Goal: Task Accomplishment & Management: Manage account settings

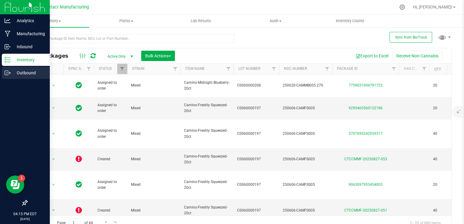
click at [11, 70] on p "Outbound" at bounding box center [29, 72] width 36 height 7
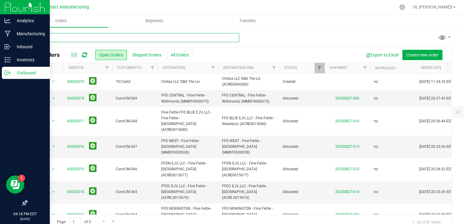
click at [79, 38] on input "text" at bounding box center [133, 37] width 212 height 9
type input "2988"
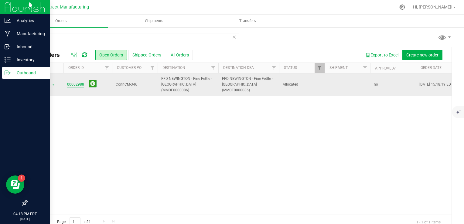
click at [79, 82] on link "00002988" at bounding box center [75, 85] width 17 height 6
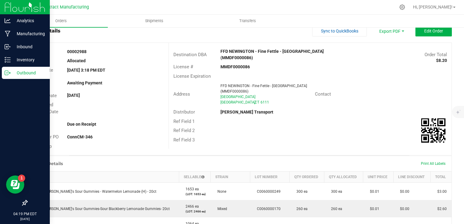
scroll to position [18, 0]
click at [419, 33] on button "Edit Order" at bounding box center [433, 31] width 36 height 11
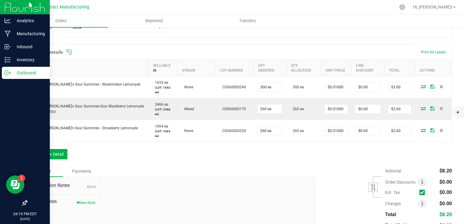
scroll to position [143, 0]
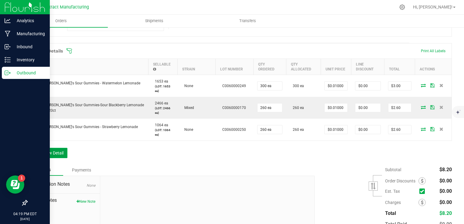
click at [59, 149] on button "Add New Detail" at bounding box center [47, 153] width 41 height 10
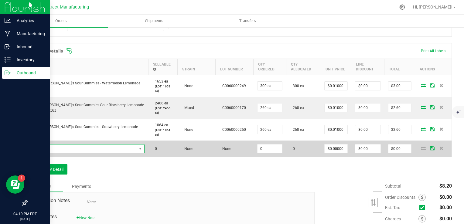
click at [89, 148] on span "NO DATA FOUND" at bounding box center [84, 148] width 106 height 8
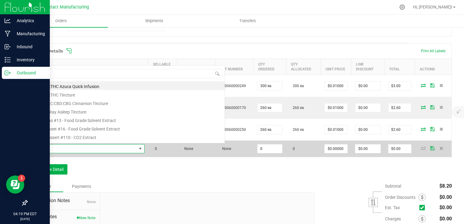
scroll to position [9, 103]
type input "sister"
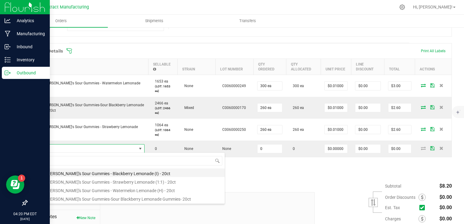
click at [115, 173] on li "Sister [PERSON_NAME]'s Sour Gummies - Blackberry Lemonade (I) - 20ct" at bounding box center [128, 172] width 194 height 8
type input "0 ea"
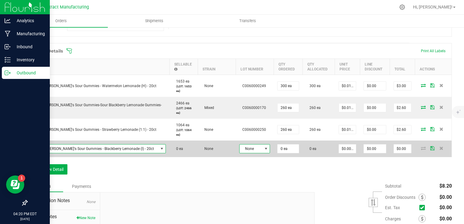
click at [240, 147] on span "None" at bounding box center [250, 148] width 22 height 8
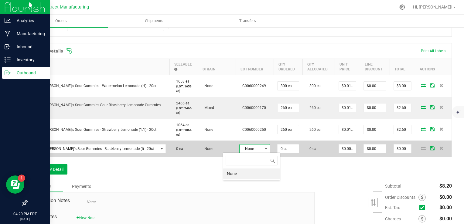
scroll to position [9, 31]
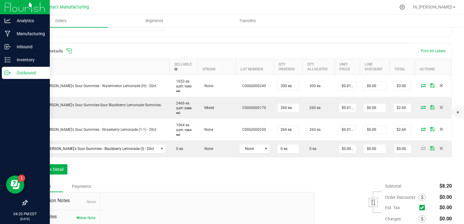
click at [144, 157] on div "Order Details Print All Labels Item Sellable Strain Lot Number Qty Ordered Qty …" at bounding box center [239, 111] width 425 height 137
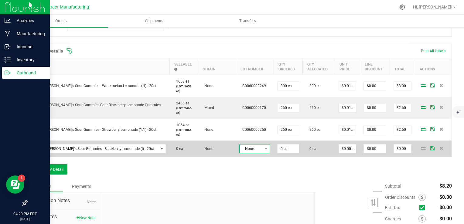
click at [239, 144] on span "None" at bounding box center [250, 148] width 22 height 8
click at [126, 153] on td "Sister [PERSON_NAME]'s Sour Gummies - Blackberry Lemonade (I) - 20ct" at bounding box center [98, 148] width 142 height 16
click at [127, 150] on span "Sister [PERSON_NAME]'s Sour Gummies - Blackberry Lemonade (I) - 20ct" at bounding box center [94, 148] width 127 height 8
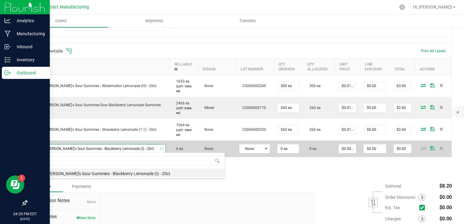
scroll to position [0, 0]
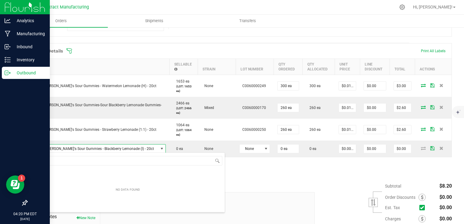
type input "sister"
click at [234, 167] on div "Order Details Print All Labels Item Sellable Strain Lot Number Qty Ordered Qty …" at bounding box center [239, 111] width 425 height 137
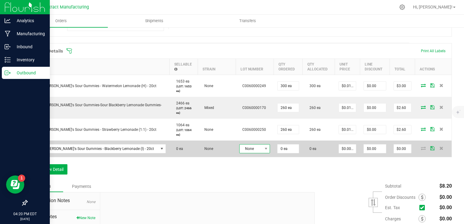
click at [239, 147] on span "None" at bounding box center [250, 148] width 22 height 8
click at [158, 151] on span at bounding box center [162, 148] width 8 height 8
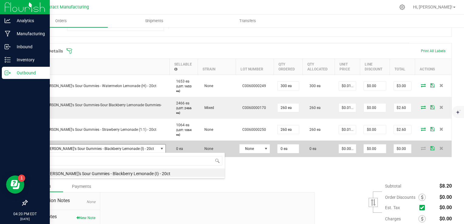
scroll to position [9, 118]
click at [158, 151] on span at bounding box center [162, 148] width 8 height 8
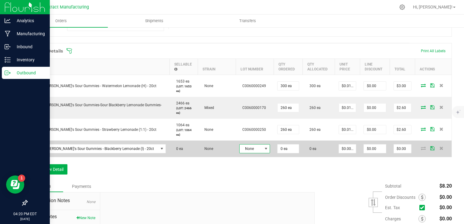
click at [263, 146] on span at bounding box center [265, 148] width 5 height 5
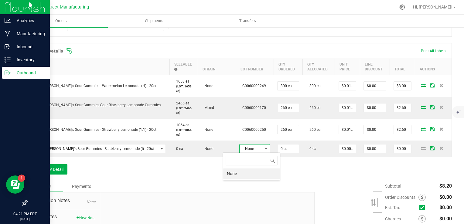
click at [195, 187] on div "Notes Payments" at bounding box center [168, 186] width 283 height 12
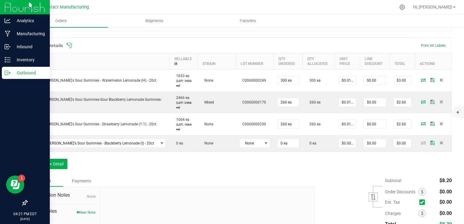
scroll to position [149, 0]
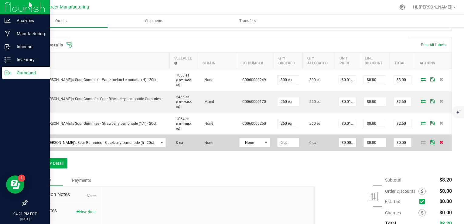
click at [439, 141] on icon at bounding box center [441, 142] width 4 height 4
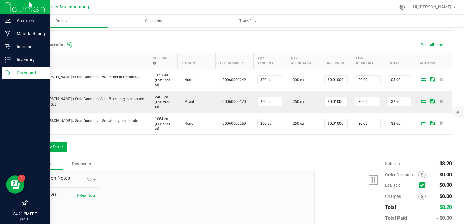
click at [344, 144] on div "Order Details Print All Labels Item Sellable Strain Lot Number Qty Ordered Qty …" at bounding box center [239, 97] width 425 height 121
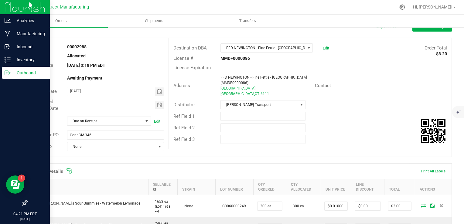
scroll to position [19, 0]
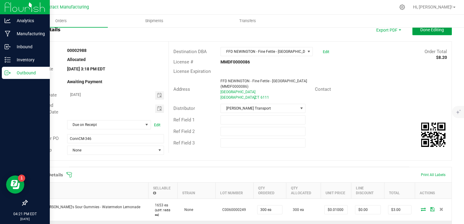
click at [423, 34] on button "Done Editing" at bounding box center [431, 29] width 39 height 11
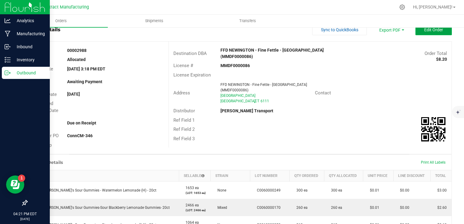
click at [431, 32] on button "Edit Order" at bounding box center [433, 29] width 36 height 11
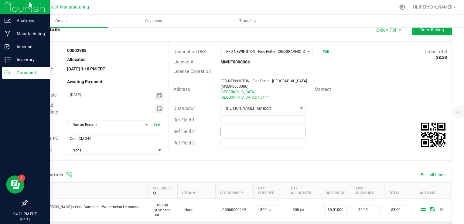
scroll to position [116, 0]
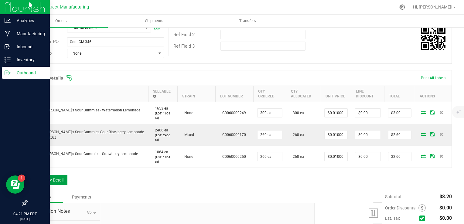
click at [53, 179] on button "Add New Detail" at bounding box center [47, 180] width 41 height 10
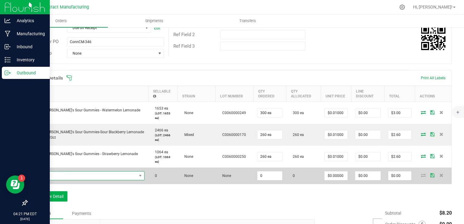
click at [87, 176] on span "NO DATA FOUND" at bounding box center [84, 175] width 106 height 8
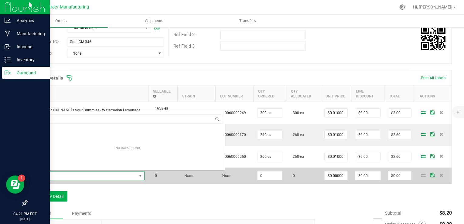
scroll to position [9, 103]
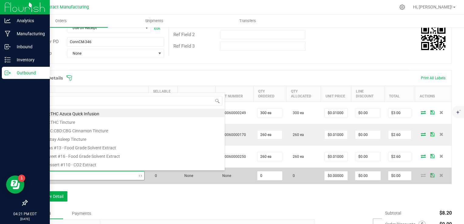
type input "sister"
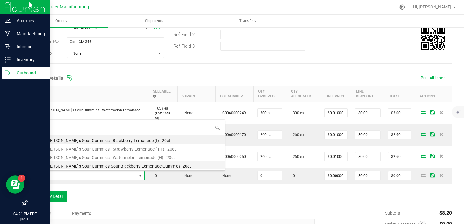
click at [95, 166] on li "Sister [PERSON_NAME]'s Sour Gummies-Sour Blackberry Lemonade Gummies- 20ct" at bounding box center [128, 165] width 194 height 8
type input "0 ea"
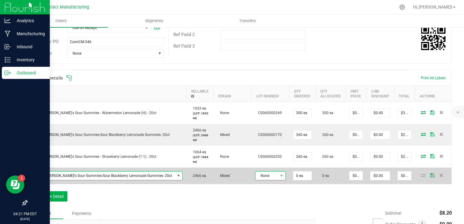
click at [255, 176] on span "None" at bounding box center [266, 175] width 22 height 8
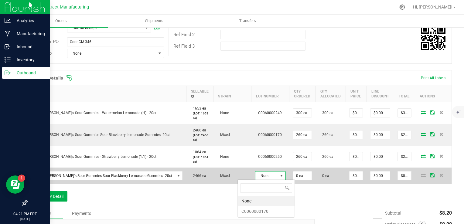
scroll to position [9, 31]
click at [255, 176] on span "None" at bounding box center [266, 175] width 22 height 8
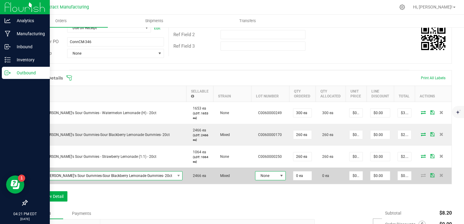
click at [134, 174] on span "Sister [PERSON_NAME]'s Sour Gummies-Sour Blackberry Lemonade Gummies- 20ct" at bounding box center [102, 175] width 143 height 8
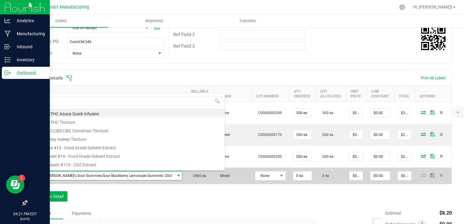
scroll to position [9, 133]
type input "sister"
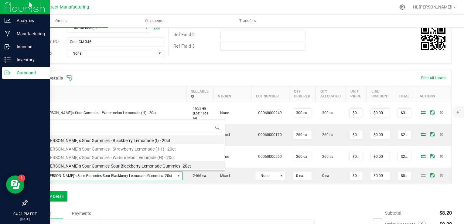
click at [151, 139] on li "Sister [PERSON_NAME]'s Sour Gummies - Blackberry Lemonade (I) - 20ct" at bounding box center [128, 139] width 194 height 8
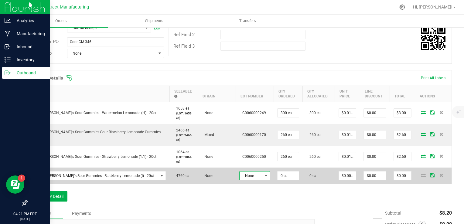
click at [244, 173] on span "None" at bounding box center [250, 175] width 22 height 8
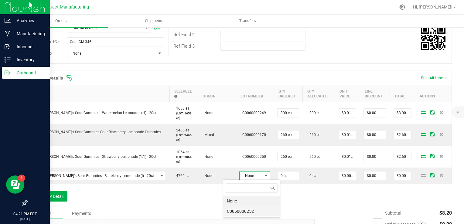
click at [254, 211] on li "C0060000252" at bounding box center [251, 211] width 57 height 10
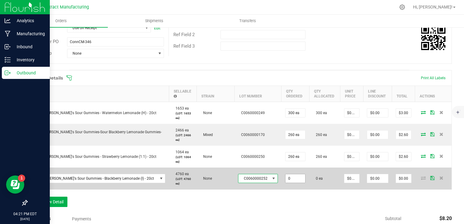
click at [285, 179] on input "0" at bounding box center [295, 178] width 20 height 8
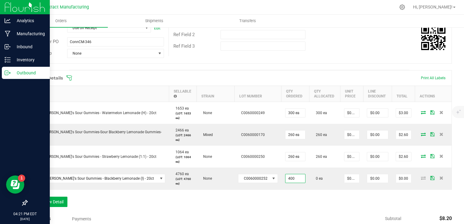
type input "400 ea"
click at [289, 194] on div "Order Details Print All Labels Item Sellable Strain Lot Number Qty Ordered Qty …" at bounding box center [239, 141] width 425 height 143
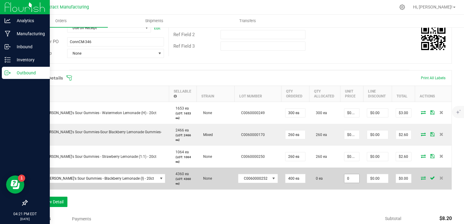
click at [344, 179] on input "0" at bounding box center [351, 178] width 15 height 8
type input "$0.01000"
type input "$4.00"
click at [345, 188] on td "$0.01000" at bounding box center [351, 178] width 23 height 22
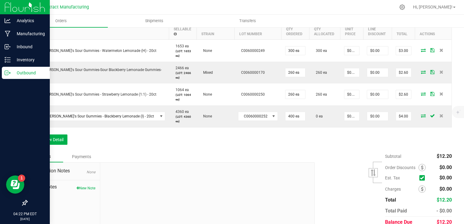
scroll to position [204, 0]
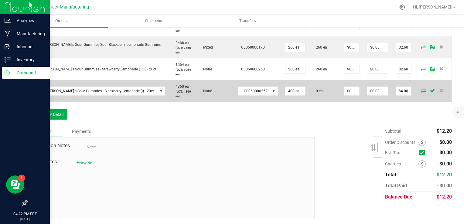
click at [420, 92] on icon at bounding box center [422, 91] width 5 height 4
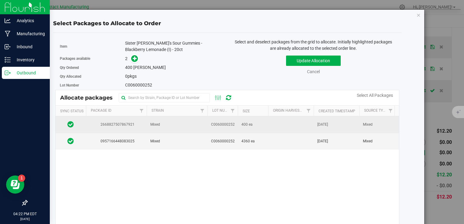
click at [264, 123] on td "400 ea" at bounding box center [253, 124] width 30 height 17
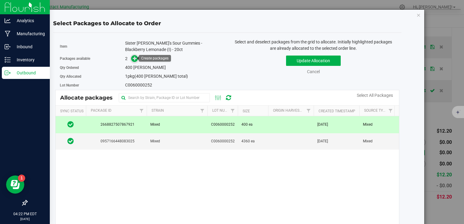
click at [131, 58] on span at bounding box center [134, 58] width 7 height 7
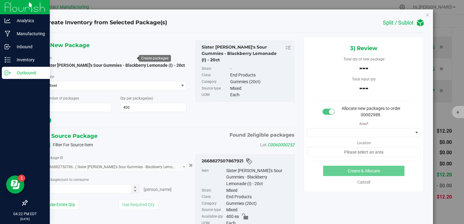
type input "400"
type input "0 ea"
click at [105, 191] on span "0 ea 0" at bounding box center [92, 188] width 95 height 9
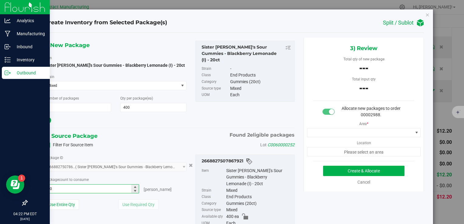
type input "400"
click at [174, 122] on div at bounding box center [116, 120] width 142 height 8
type input "400 ea"
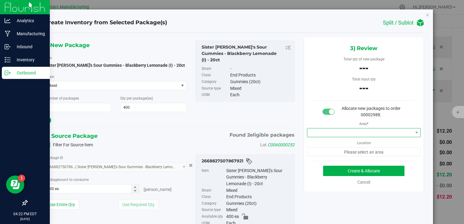
click at [332, 132] on span at bounding box center [360, 132] width 106 height 8
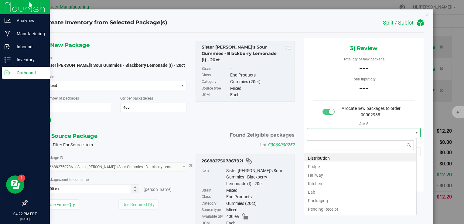
scroll to position [9, 113]
click at [336, 158] on li "Distribution" at bounding box center [360, 157] width 112 height 8
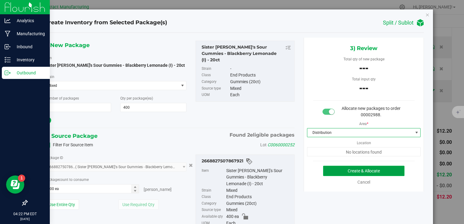
click at [340, 170] on button "Create & Allocate" at bounding box center [363, 171] width 81 height 10
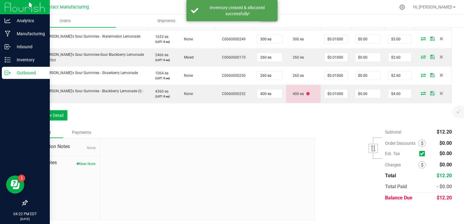
scroll to position [204, 0]
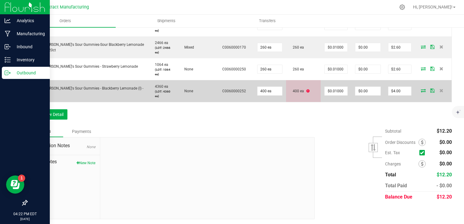
click at [306, 91] on icon at bounding box center [307, 91] width 3 height 4
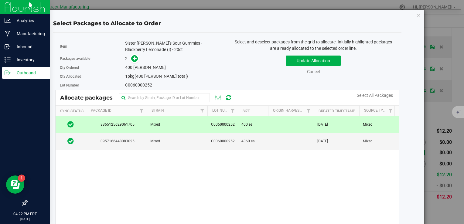
click at [434, 105] on div "Select Packages to Allocate to Order Item Sister Adrian's Sour Gummies - Blackb…" at bounding box center [234, 112] width 468 height 224
click at [416, 16] on icon "button" at bounding box center [418, 14] width 4 height 7
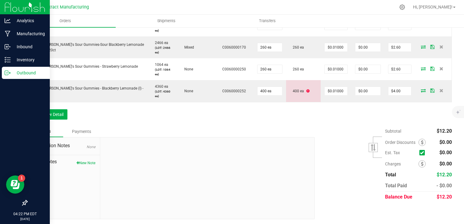
click at [348, 123] on div "Order Details Print All Labels Item Sellable Strain Lot Number Qty Ordered Qty …" at bounding box center [239, 54] width 425 height 143
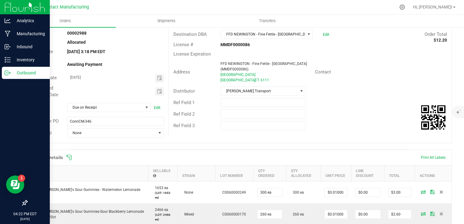
scroll to position [0, 0]
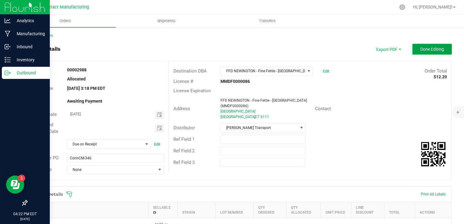
click at [427, 49] on span "Done Editing" at bounding box center [432, 49] width 24 height 5
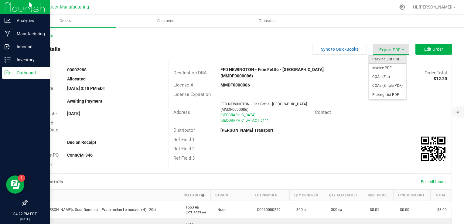
click at [382, 58] on span "Packing List PDF" at bounding box center [387, 59] width 38 height 9
click at [391, 67] on span "Invoice PDF" at bounding box center [387, 68] width 38 height 9
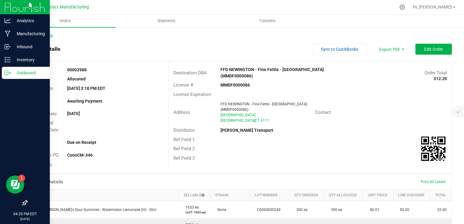
click at [49, 35] on link "Back to Orders" at bounding box center [40, 35] width 26 height 4
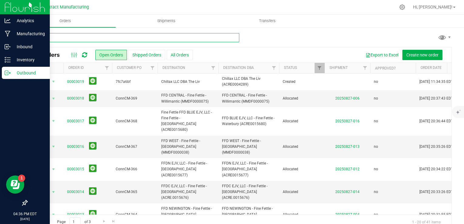
click at [95, 35] on input "text" at bounding box center [133, 37] width 212 height 9
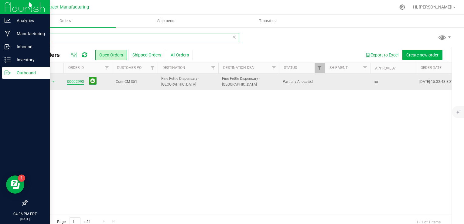
type input "2993"
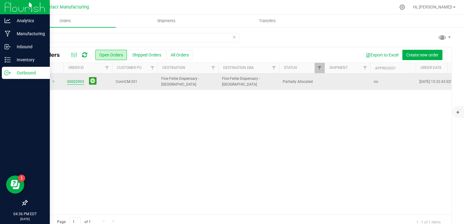
click at [77, 80] on link "00002993" at bounding box center [75, 82] width 17 height 6
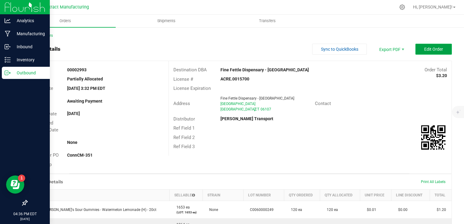
click at [420, 52] on button "Edit Order" at bounding box center [433, 49] width 36 height 11
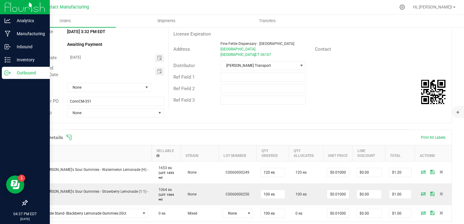
scroll to position [118, 0]
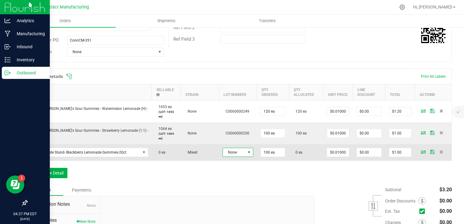
click at [223, 152] on span "None" at bounding box center [234, 152] width 22 height 8
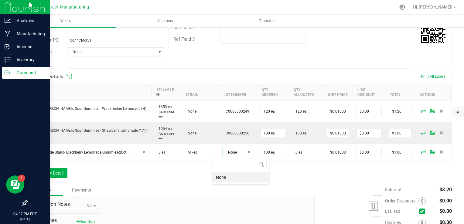
click at [178, 169] on div "Order Details Print All Labels Item Sellable Strain Lot Number Qty Ordered Qty …" at bounding box center [239, 127] width 425 height 116
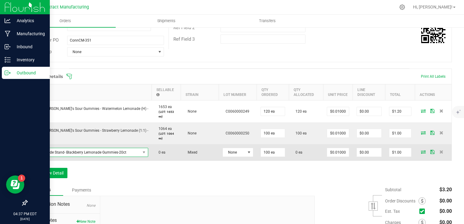
click at [123, 154] on span "Lemonade Stand- Blackberry Lemonade Gummies-20ct" at bounding box center [85, 152] width 109 height 8
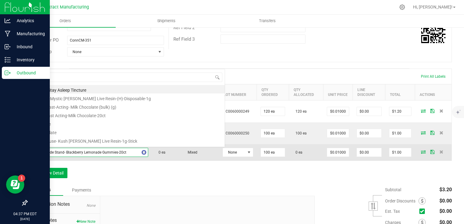
scroll to position [0, 0]
type input "SISTER"
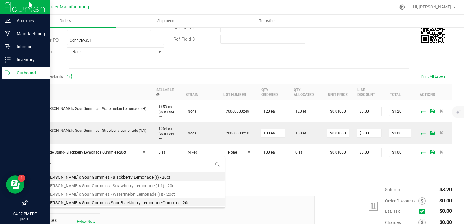
click at [157, 204] on li "Sister [PERSON_NAME]'s Sour Gummies-Sour Blackberry Lemonade Gummies- 20ct" at bounding box center [128, 201] width 194 height 8
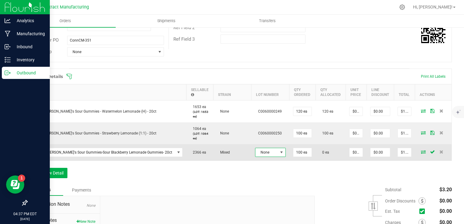
click at [255, 153] on span "None" at bounding box center [266, 152] width 22 height 8
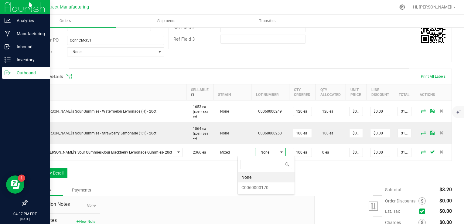
scroll to position [9, 31]
click at [257, 187] on li "C0060000170" at bounding box center [266, 187] width 57 height 10
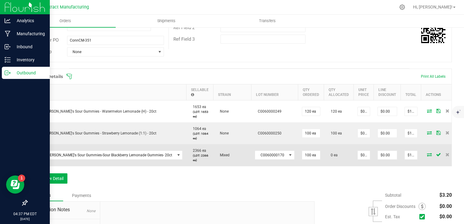
click at [427, 153] on icon at bounding box center [429, 155] width 5 height 4
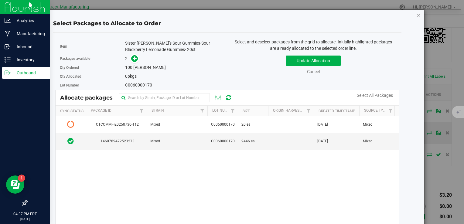
click at [416, 16] on icon "button" at bounding box center [418, 14] width 4 height 7
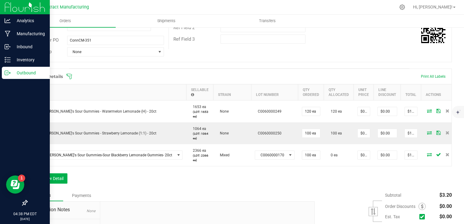
scroll to position [160, 0]
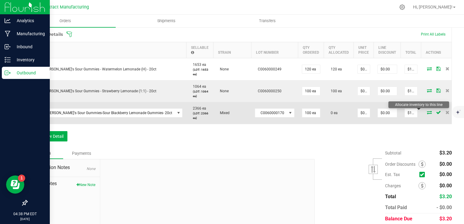
click at [427, 111] on icon at bounding box center [429, 112] width 5 height 4
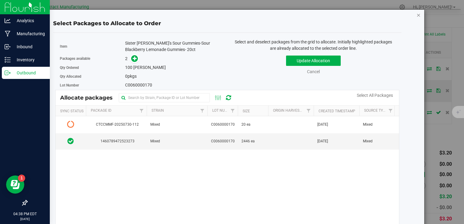
click at [416, 15] on icon "button" at bounding box center [418, 14] width 4 height 7
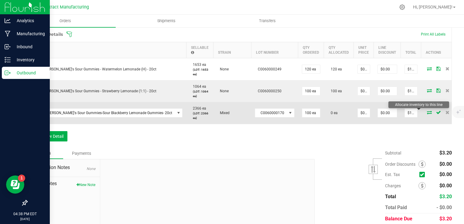
click at [427, 112] on icon at bounding box center [429, 112] width 5 height 4
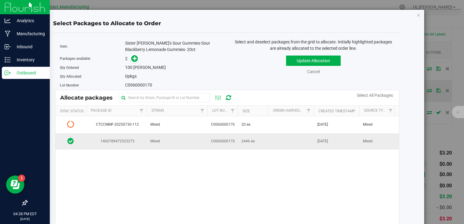
click at [300, 146] on td at bounding box center [291, 141] width 46 height 16
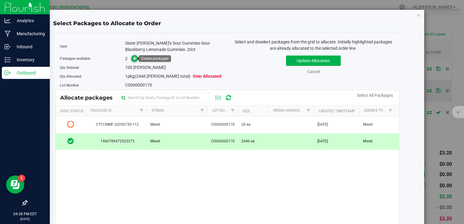
click at [134, 58] on icon at bounding box center [135, 58] width 4 height 4
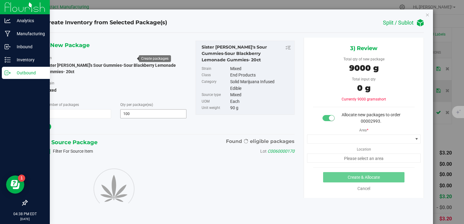
type input "100"
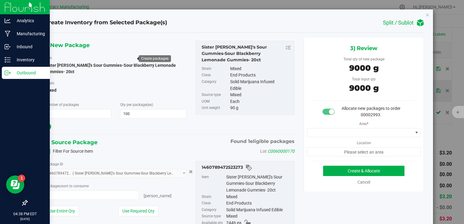
type input "100 ea"
click at [348, 131] on span at bounding box center [360, 132] width 106 height 8
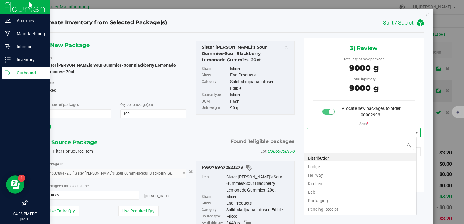
scroll to position [9, 113]
click at [342, 155] on li "Distribution" at bounding box center [360, 157] width 112 height 8
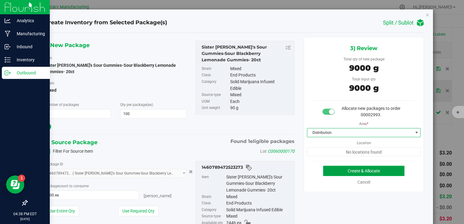
click at [349, 168] on button "Create & Allocate" at bounding box center [363, 171] width 81 height 10
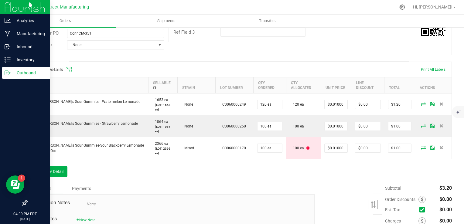
scroll to position [125, 0]
click at [64, 168] on button "Add New Detail" at bounding box center [47, 171] width 41 height 10
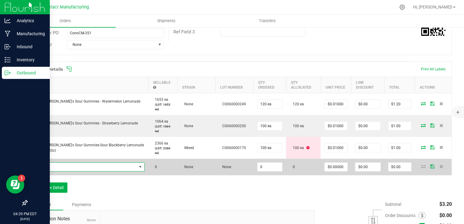
click at [81, 168] on span "NO DATA FOUND" at bounding box center [84, 167] width 106 height 8
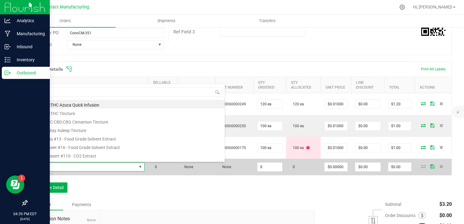
scroll to position [9, 103]
type input "SISTER"
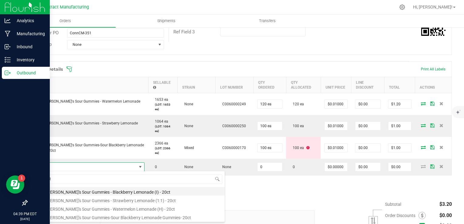
click at [138, 190] on li "Sister [PERSON_NAME]'s Sour Gummies - Blackberry Lemonade (I) - 20ct" at bounding box center [128, 191] width 194 height 8
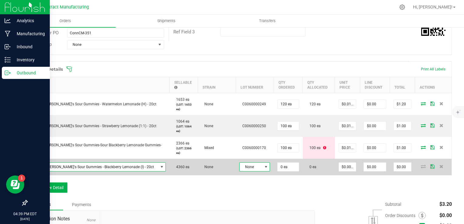
click at [263, 166] on span at bounding box center [265, 166] width 5 height 5
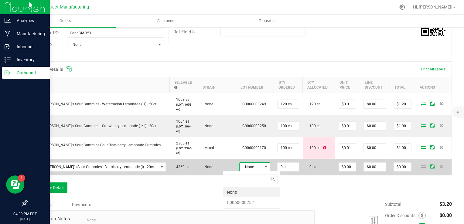
scroll to position [9, 31]
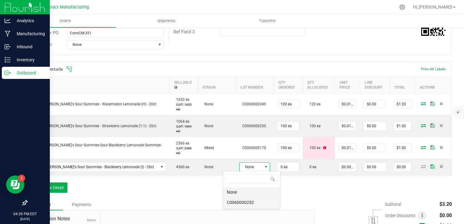
click at [255, 199] on li "C0060000252" at bounding box center [251, 202] width 57 height 10
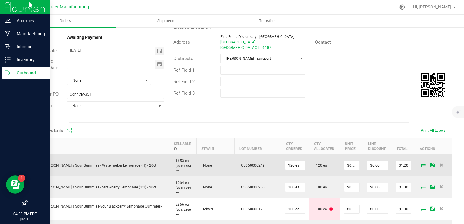
scroll to position [110, 0]
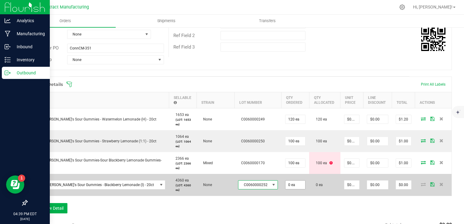
click at [285, 184] on input "0 ea" at bounding box center [295, 184] width 20 height 8
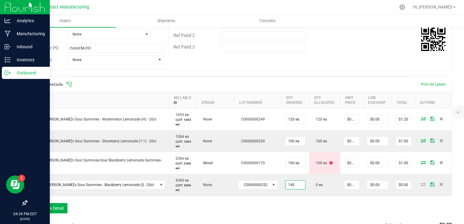
type input "140 ea"
click at [319, 210] on div "Order Details Print All Labels Item Sellable Strain Lot Number Qty Ordered Qty …" at bounding box center [239, 147] width 425 height 143
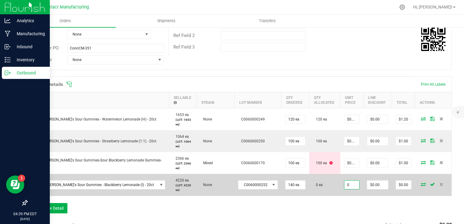
click at [344, 185] on input "0" at bounding box center [351, 184] width 15 height 8
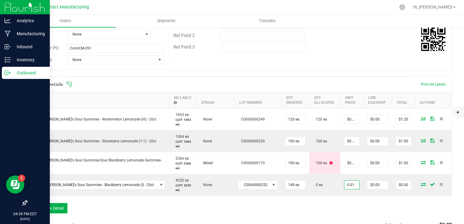
type input "$0.01000"
type input "$1.40"
click at [354, 198] on div "Order Details Print All Labels Item Sellable Strain Lot Number Qty Ordered Qty …" at bounding box center [239, 147] width 425 height 143
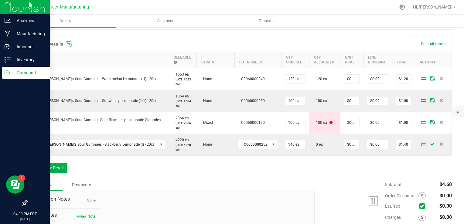
scroll to position [204, 0]
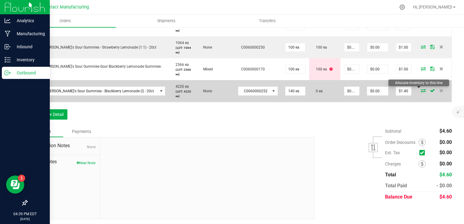
click at [420, 90] on icon at bounding box center [422, 91] width 5 height 4
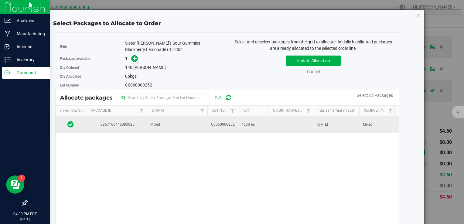
click at [265, 124] on td "4360 ea" at bounding box center [253, 124] width 30 height 16
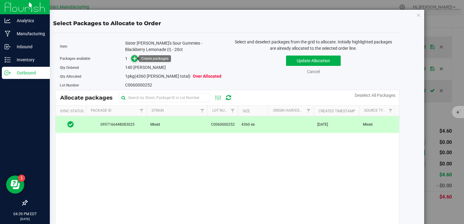
click at [133, 58] on icon at bounding box center [135, 58] width 4 height 4
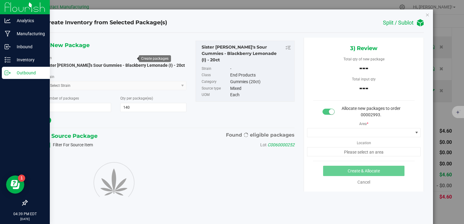
type input "140"
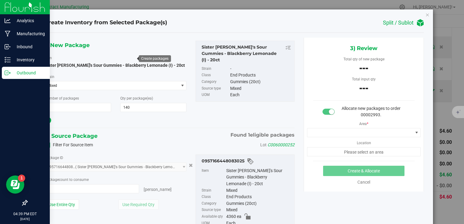
type input "0 ea"
click at [101, 190] on span "0 ea 0" at bounding box center [92, 188] width 95 height 9
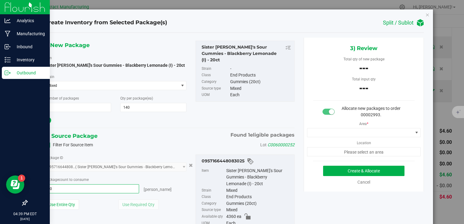
type input "4"
type input "140"
type input "140 ea"
click at [158, 127] on div "1) New Package Item Sister [PERSON_NAME]'s Sour Gummies - Blackberry Lemonade (…" at bounding box center [169, 143] width 259 height 211
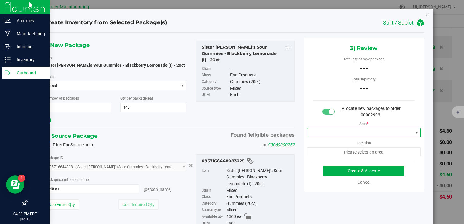
click at [327, 130] on span at bounding box center [360, 132] width 106 height 8
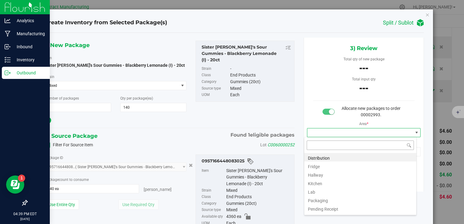
scroll to position [9, 113]
click at [328, 158] on li "Distribution" at bounding box center [360, 157] width 112 height 8
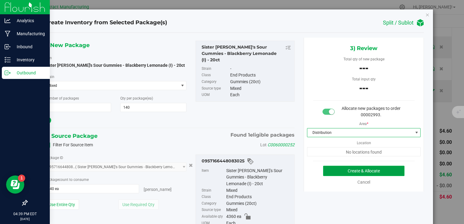
click at [338, 173] on button "Create & Allocate" at bounding box center [363, 171] width 81 height 10
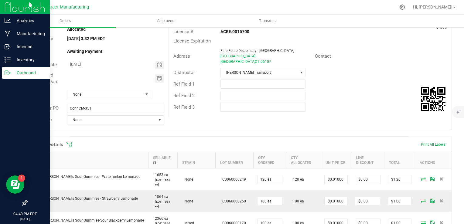
scroll to position [49, 0]
click at [157, 64] on span "Toggle calendar" at bounding box center [159, 65] width 5 height 5
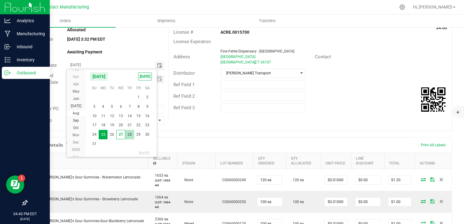
click at [131, 133] on span "28" at bounding box center [129, 134] width 9 height 9
type input "[DATE]"
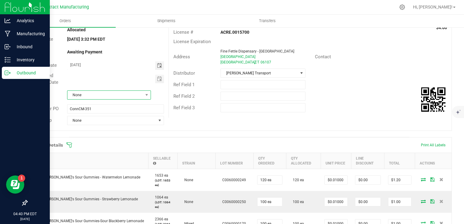
click at [112, 96] on span "None" at bounding box center [105, 95] width 76 height 8
click at [120, 139] on li "Due on Receipt" at bounding box center [108, 139] width 82 height 10
click at [221, 130] on div "Order details Export PDF Done Editing Order # 00002993 Status Allocated Order D…" at bounding box center [239, 184] width 425 height 379
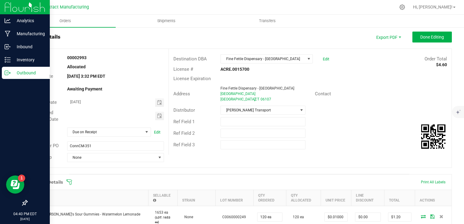
scroll to position [5, 0]
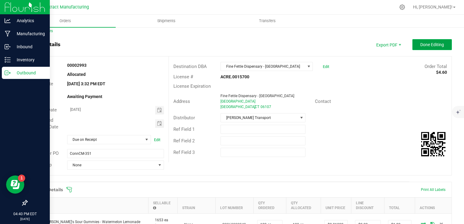
click at [422, 47] on button "Done Editing" at bounding box center [431, 44] width 39 height 11
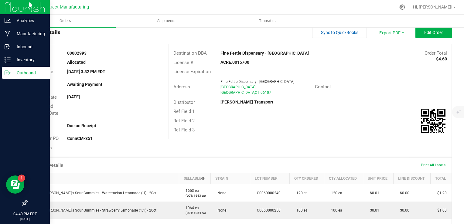
scroll to position [16, 0]
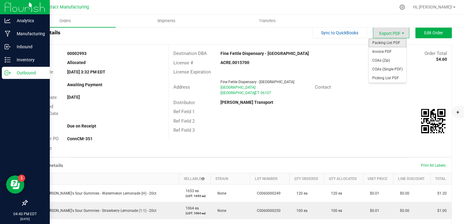
click at [383, 42] on span "Packing List PDF" at bounding box center [387, 43] width 38 height 9
click at [386, 51] on span "Invoice PDF" at bounding box center [387, 51] width 38 height 9
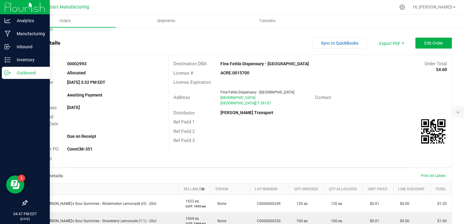
scroll to position [5, 0]
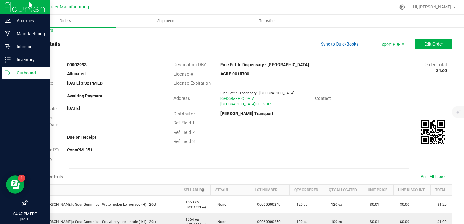
click at [48, 31] on link "Back to Orders" at bounding box center [40, 30] width 26 height 4
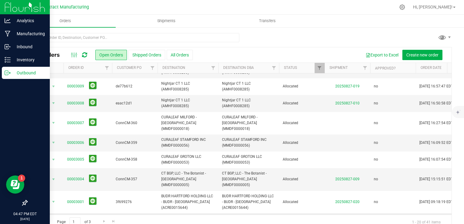
scroll to position [11, 0]
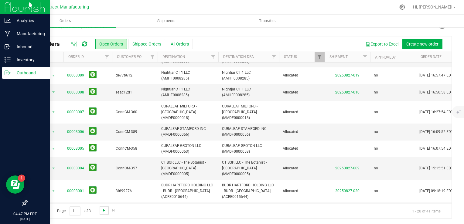
click at [106, 210] on span "Go to the next page" at bounding box center [104, 210] width 5 height 5
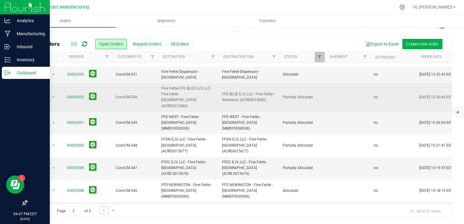
scroll to position [66, 0]
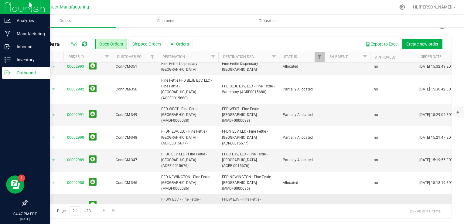
click at [79, 203] on link "00002987" at bounding box center [75, 206] width 17 height 6
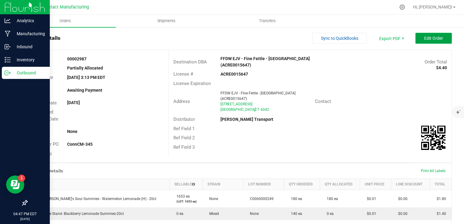
click at [415, 42] on button "Edit Order" at bounding box center [433, 38] width 36 height 11
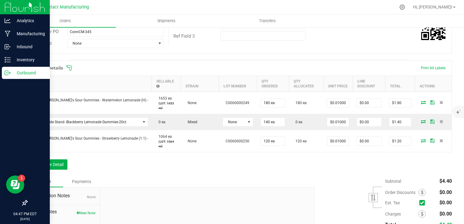
scroll to position [127, 0]
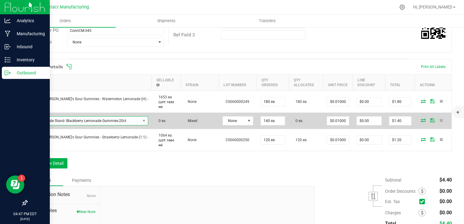
click at [103, 122] on span "Lemonade Stand- Blackberry Lemonade Gummies-20ct" at bounding box center [85, 120] width 109 height 8
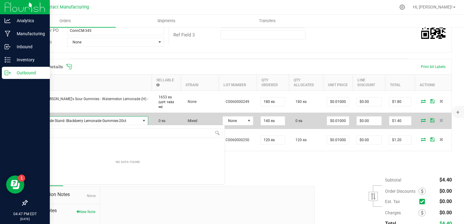
scroll to position [9, 106]
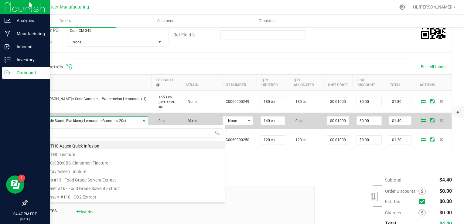
type input "SISTER"
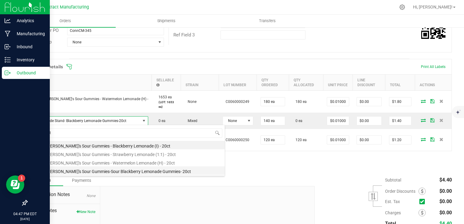
click at [136, 172] on li "Sister [PERSON_NAME]'s Sour Gummies-Sour Blackberry Lemonade Gummies- 20ct" at bounding box center [128, 170] width 194 height 8
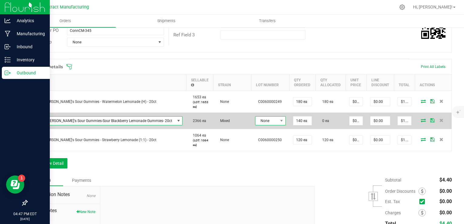
click at [255, 124] on span "None" at bounding box center [266, 120] width 22 height 8
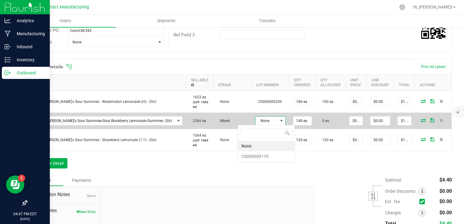
scroll to position [9, 31]
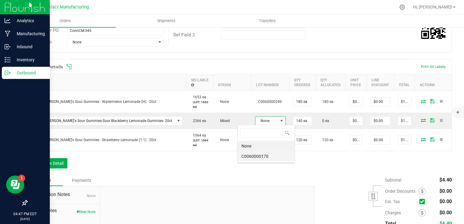
click at [262, 156] on li "C0060000170" at bounding box center [266, 156] width 57 height 10
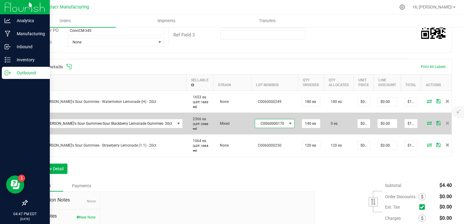
click at [427, 121] on icon at bounding box center [429, 123] width 5 height 4
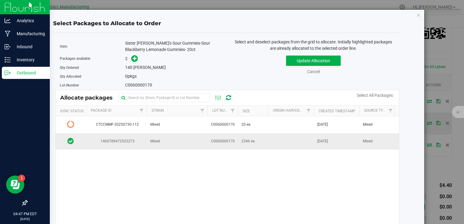
click at [310, 145] on td at bounding box center [291, 141] width 46 height 16
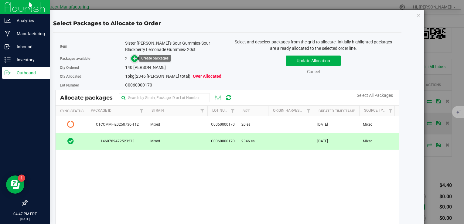
click at [133, 60] on icon at bounding box center [135, 58] width 4 height 4
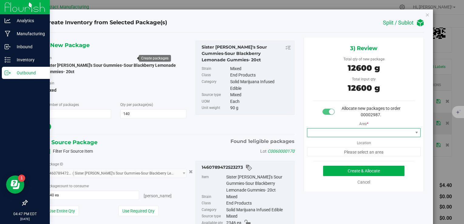
click at [339, 135] on span at bounding box center [360, 132] width 106 height 8
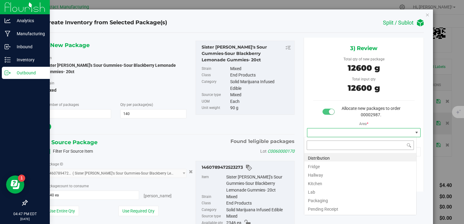
scroll to position [9, 113]
click at [337, 157] on li "Distribution" at bounding box center [360, 157] width 112 height 8
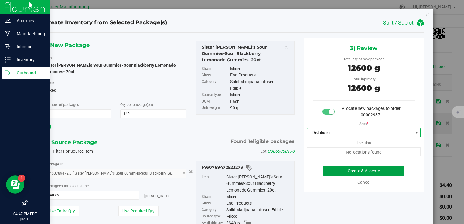
click at [348, 168] on button "Create & Allocate" at bounding box center [363, 171] width 81 height 10
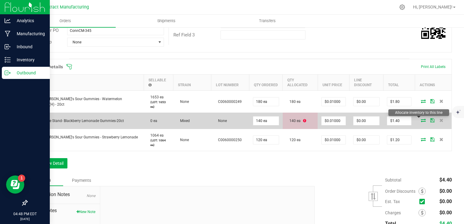
click at [420, 119] on icon at bounding box center [422, 120] width 5 height 4
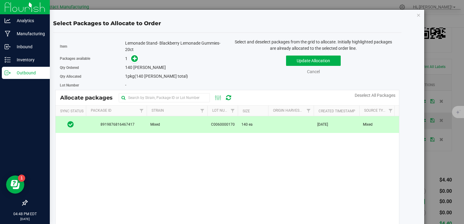
click at [295, 127] on td at bounding box center [291, 124] width 46 height 16
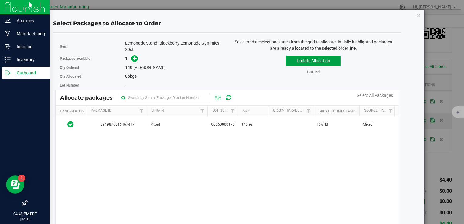
click at [302, 61] on button "Update Allocation" at bounding box center [313, 61] width 55 height 10
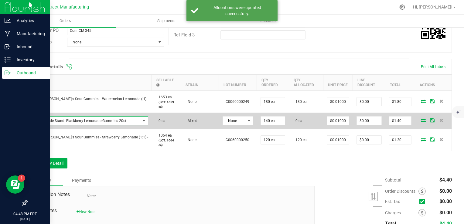
click at [84, 123] on span "Lemonade Stand- Blackberry Lemonade Gummies-20ct" at bounding box center [85, 120] width 109 height 8
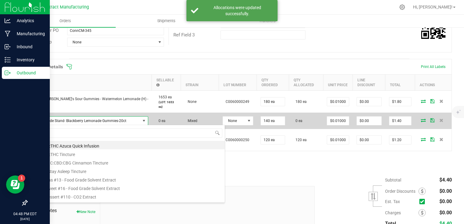
scroll to position [9, 106]
type input "SISTER"
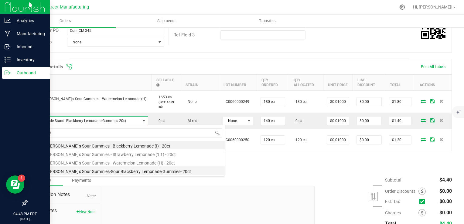
click at [116, 171] on li "Sister [PERSON_NAME]'s Sour Gummies-Sour Blackberry Lemonade Gummies- 20ct" at bounding box center [128, 170] width 194 height 8
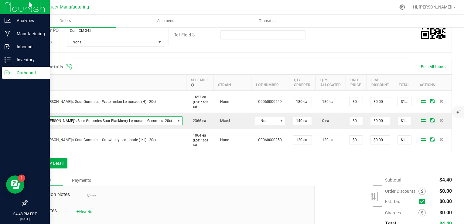
click at [141, 167] on div "Order Details Print All Labels Item Sellable Strain Lot Number Qty Ordered Qty …" at bounding box center [239, 117] width 425 height 116
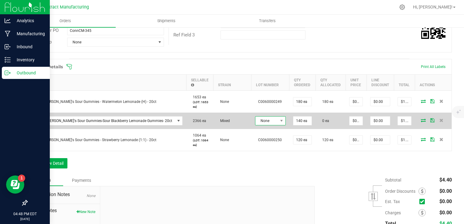
click at [255, 117] on span "None" at bounding box center [266, 120] width 22 height 8
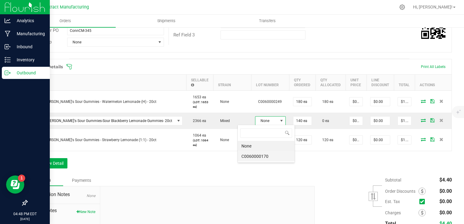
click at [261, 154] on li "C0060000170" at bounding box center [266, 156] width 57 height 10
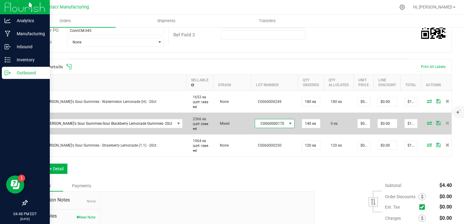
click at [427, 122] on icon at bounding box center [429, 123] width 5 height 4
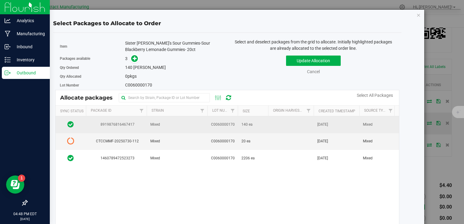
click at [328, 122] on span "[DATE]" at bounding box center [322, 125] width 11 height 6
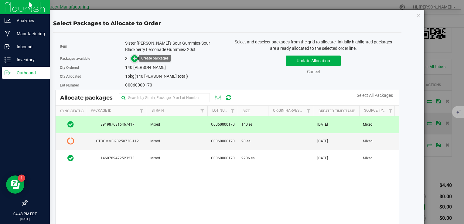
click at [135, 57] on icon at bounding box center [135, 58] width 4 height 4
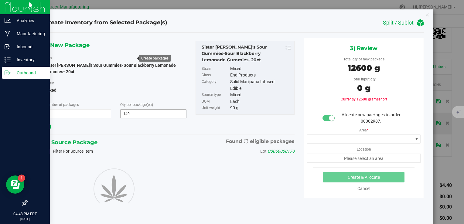
type input "140"
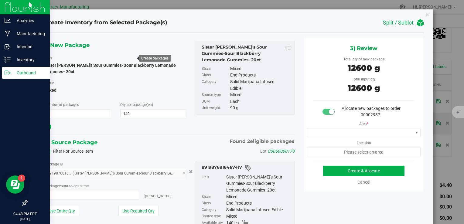
type input "140 ea"
click at [346, 137] on div "Area * Location Please select an area" at bounding box center [364, 137] width 120 height 38
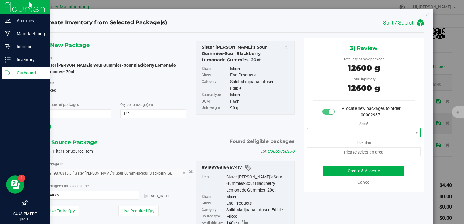
click at [336, 133] on span at bounding box center [360, 132] width 106 height 8
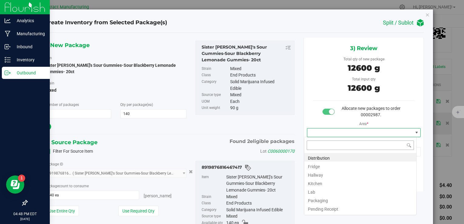
scroll to position [9, 113]
click at [332, 156] on li "Distribution" at bounding box center [360, 157] width 112 height 8
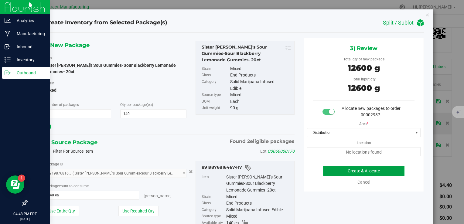
click at [344, 173] on button "Create & Allocate" at bounding box center [363, 171] width 81 height 10
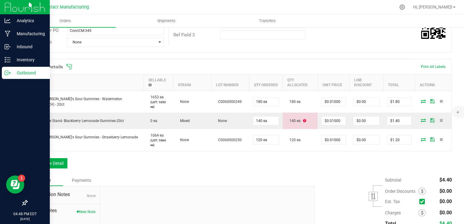
click at [129, 160] on div "Order Details Print All Labels Item Sellable Strain Lot Number Qty Ordered Qty …" at bounding box center [239, 117] width 425 height 116
click at [58, 160] on button "Add New Detail" at bounding box center [47, 163] width 41 height 10
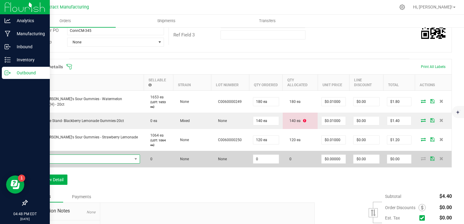
click at [73, 158] on span "NO DATA FOUND" at bounding box center [81, 159] width 101 height 8
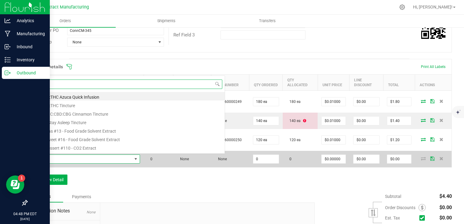
scroll to position [9, 98]
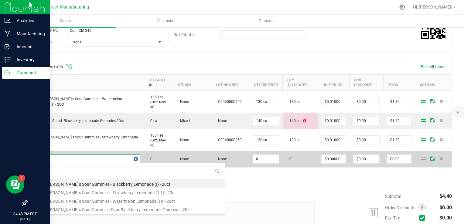
type input "SISTER"
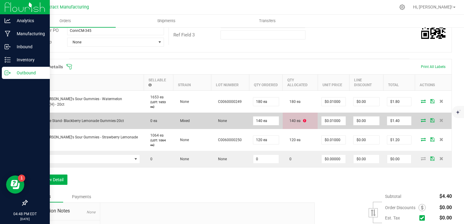
click at [420, 120] on icon at bounding box center [422, 120] width 5 height 4
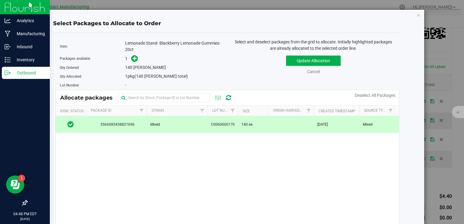
click at [243, 122] on span "140 ea" at bounding box center [246, 125] width 11 height 6
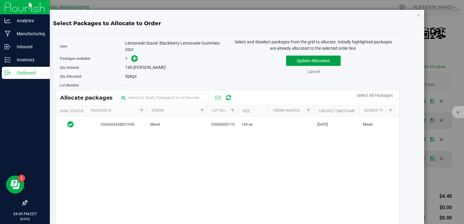
click at [297, 61] on button "Update Allocation" at bounding box center [313, 61] width 55 height 10
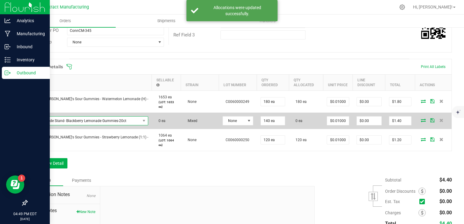
click at [99, 121] on span "Lemonade Stand- Blackberry Lemonade Gummies-20ct" at bounding box center [85, 120] width 109 height 8
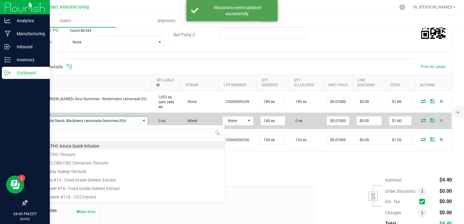
scroll to position [9, 106]
type input "SISTER"
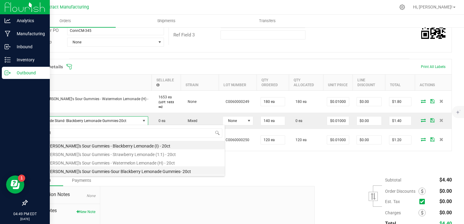
click at [152, 173] on li "Sister [PERSON_NAME]'s Sour Gummies-Sour Blackberry Lemonade Gummies- 20ct" at bounding box center [128, 170] width 194 height 8
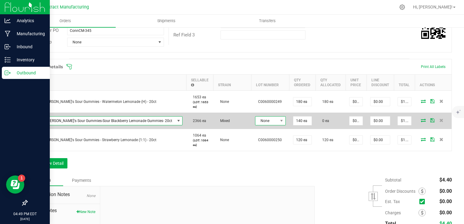
click at [255, 122] on span "None" at bounding box center [266, 120] width 22 height 8
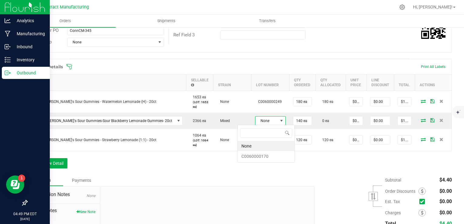
scroll to position [9, 31]
click at [257, 156] on li "C0060000170" at bounding box center [266, 156] width 57 height 10
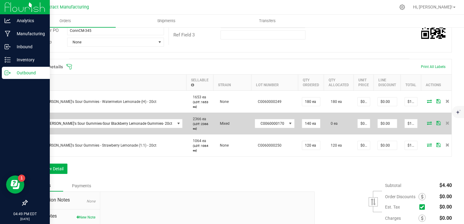
click at [427, 122] on icon at bounding box center [429, 123] width 5 height 4
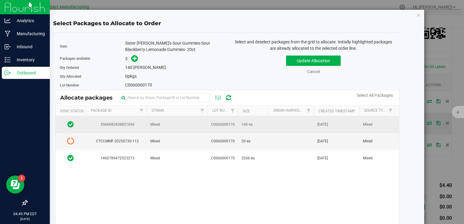
click at [275, 124] on td at bounding box center [291, 124] width 46 height 17
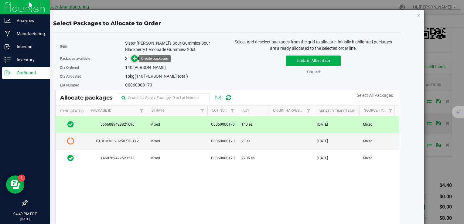
click at [135, 59] on icon at bounding box center [135, 58] width 4 height 4
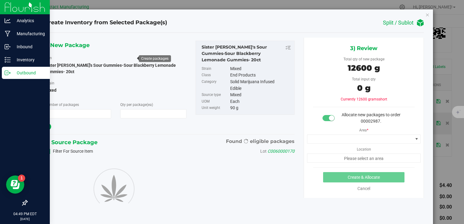
type input "1"
type input "140"
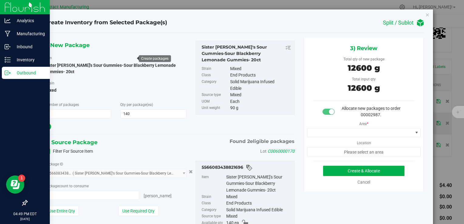
type input "140 ea"
click at [369, 133] on span at bounding box center [360, 132] width 106 height 8
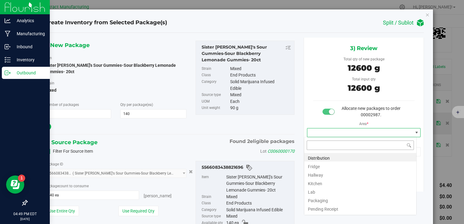
scroll to position [9, 113]
click at [312, 156] on li "Distribution" at bounding box center [360, 157] width 112 height 8
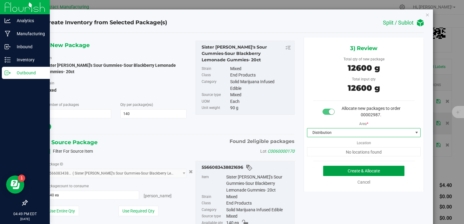
click at [334, 170] on button "Create & Allocate" at bounding box center [363, 171] width 81 height 10
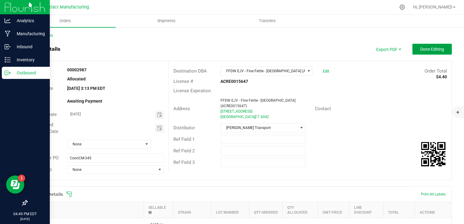
click at [423, 53] on button "Done Editing" at bounding box center [431, 49] width 39 height 11
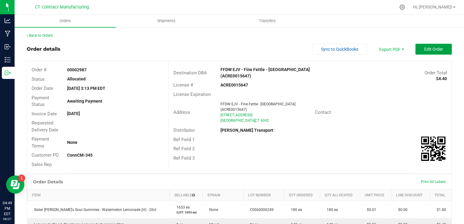
click at [434, 51] on span "Edit Order" at bounding box center [433, 49] width 19 height 5
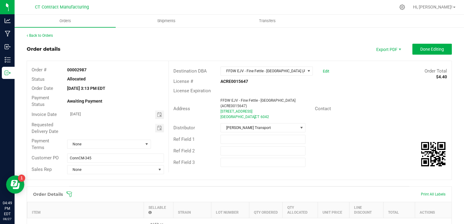
scroll to position [82, 0]
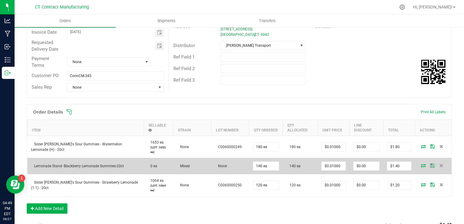
click at [420, 165] on icon at bounding box center [422, 166] width 5 height 4
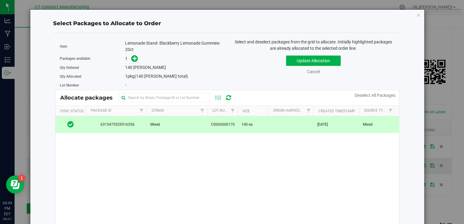
click at [286, 129] on td at bounding box center [291, 124] width 46 height 16
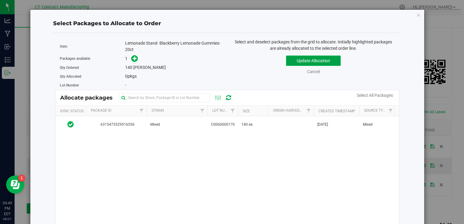
click at [292, 60] on button "Update Allocation" at bounding box center [313, 61] width 55 height 10
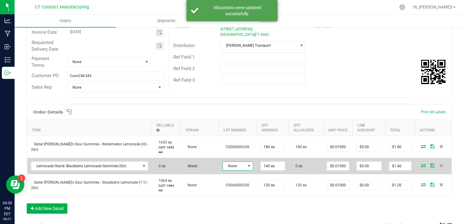
click at [223, 167] on span "None" at bounding box center [234, 166] width 22 height 8
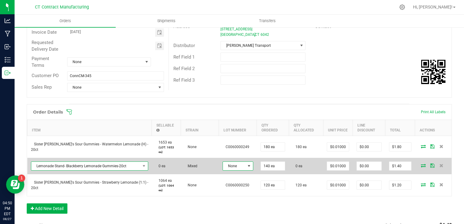
click at [102, 168] on span "Lemonade Stand- Blackberry Lemonade Gummies-20ct" at bounding box center [85, 166] width 109 height 8
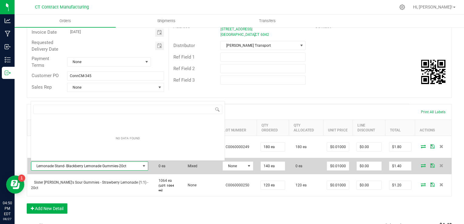
scroll to position [9, 106]
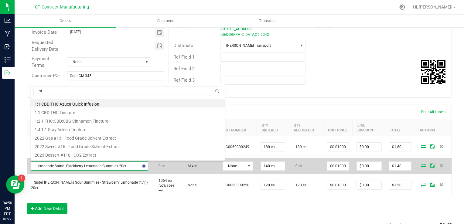
type input "s"
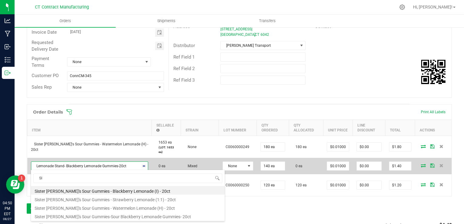
type input "SIS"
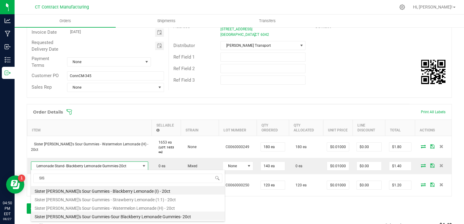
click at [132, 216] on li "Sister [PERSON_NAME]'s Sour Gummies-Sour Blackberry Lemonade Gummies- 20ct" at bounding box center [128, 215] width 194 height 8
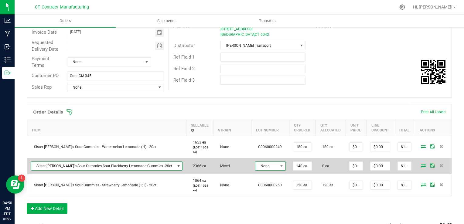
click at [255, 167] on span "None" at bounding box center [266, 166] width 22 height 8
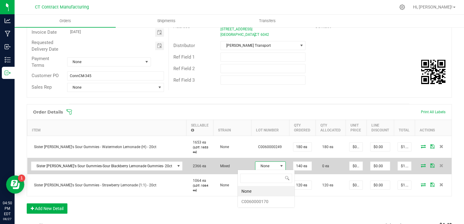
scroll to position [9, 31]
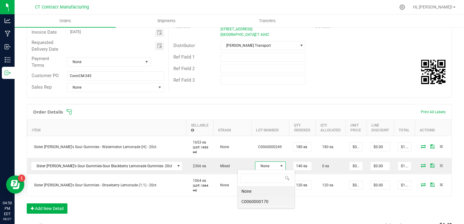
click at [261, 197] on li "C0060000170" at bounding box center [266, 201] width 57 height 10
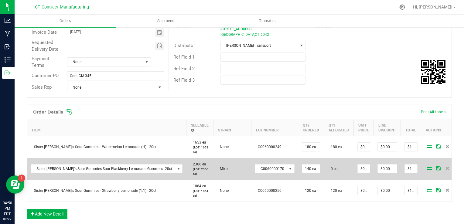
click at [427, 167] on icon at bounding box center [429, 168] width 5 height 4
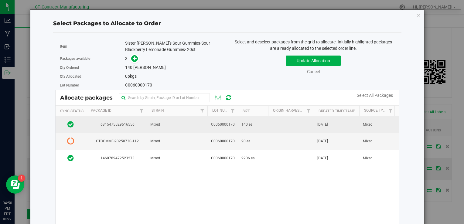
click at [279, 123] on td at bounding box center [291, 124] width 46 height 17
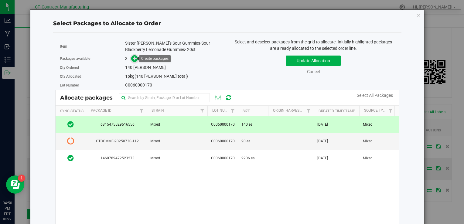
click at [134, 59] on icon at bounding box center [135, 58] width 4 height 4
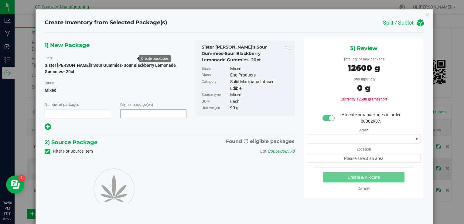
type input "1"
type input "140"
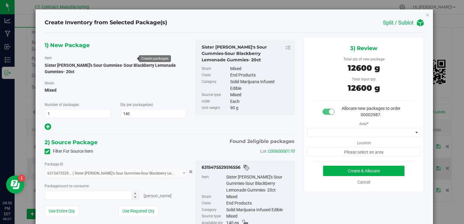
type input "140 ea"
click at [331, 132] on span at bounding box center [360, 132] width 106 height 8
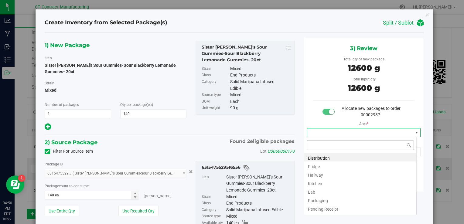
scroll to position [9, 113]
click at [324, 156] on li "Distribution" at bounding box center [360, 157] width 112 height 8
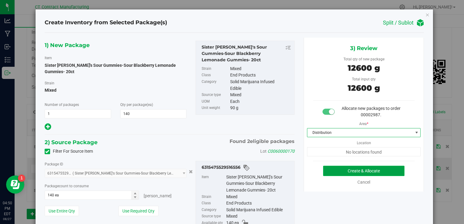
click at [331, 172] on button "Create & Allocate" at bounding box center [363, 171] width 81 height 10
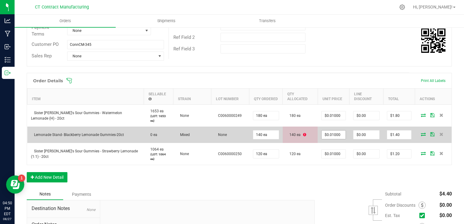
scroll to position [114, 0]
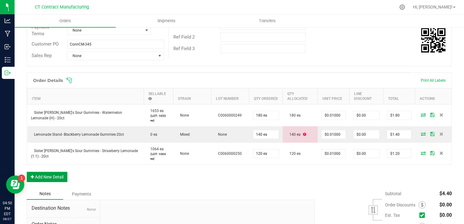
click at [54, 174] on button "Add New Detail" at bounding box center [47, 177] width 41 height 10
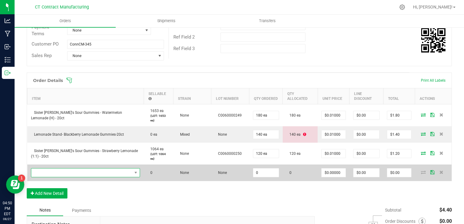
click at [62, 174] on span "NO DATA FOUND" at bounding box center [81, 172] width 101 height 8
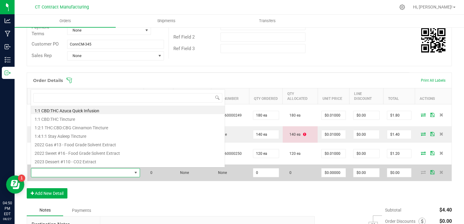
scroll to position [9, 98]
type input "SISTER"
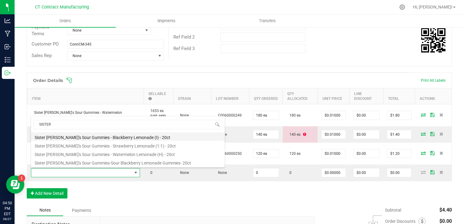
click at [130, 137] on li "Sister [PERSON_NAME]'s Sour Gummies - Blackberry Lemonade (I) - 20ct" at bounding box center [128, 136] width 194 height 8
type input "0 ea"
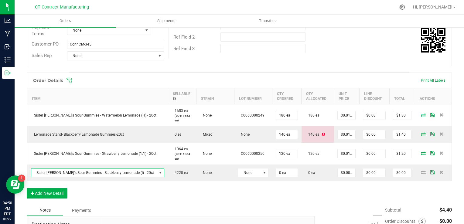
click at [239, 200] on div "Order Details Print All Labels Item Sellable Strain Lot Number Qty Ordered Qty …" at bounding box center [239, 139] width 425 height 132
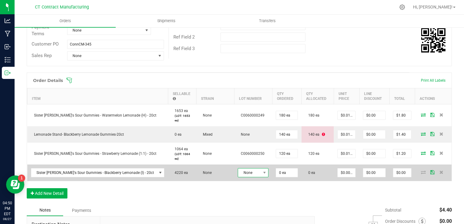
click at [238, 174] on span "None" at bounding box center [249, 172] width 22 height 8
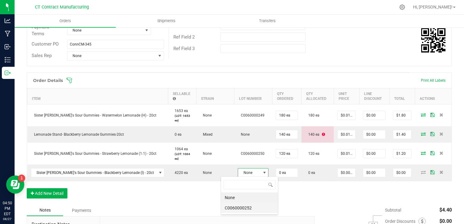
click at [246, 205] on li "C0060000252" at bounding box center [249, 208] width 57 height 10
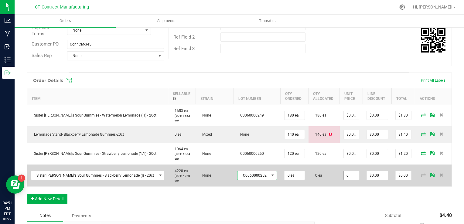
click at [343, 178] on input "0" at bounding box center [350, 175] width 15 height 8
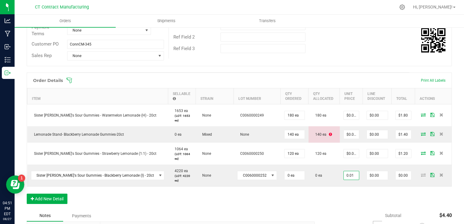
type input "$0.01000"
click at [344, 186] on div "Order Details Print All Labels Item Sellable Strain Lot Number Qty Ordered Qty …" at bounding box center [239, 141] width 425 height 137
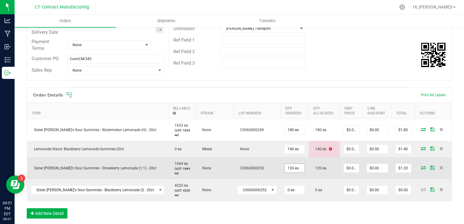
scroll to position [101, 0]
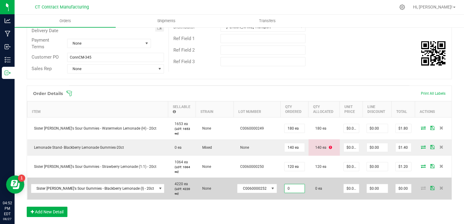
click at [284, 185] on input "0" at bounding box center [294, 188] width 20 height 8
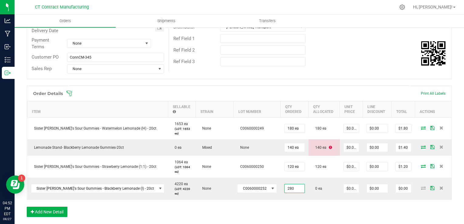
type input "280 ea"
type input "$2.80"
click at [363, 203] on div "Order Details Print All Labels Item Sellable Strain Lot Number Qty Ordered Qty …" at bounding box center [239, 154] width 425 height 137
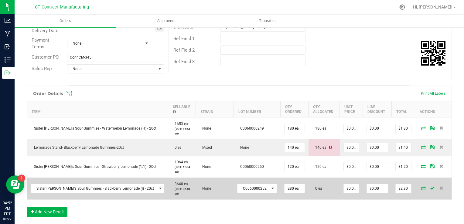
click at [420, 186] on icon at bounding box center [422, 188] width 5 height 4
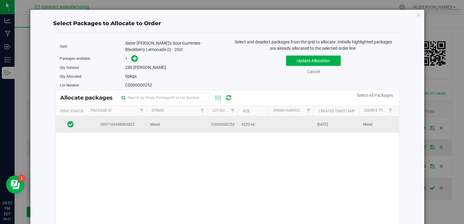
click at [283, 121] on td at bounding box center [291, 124] width 46 height 16
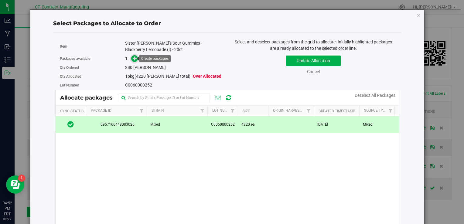
click at [133, 56] on icon at bounding box center [135, 58] width 4 height 4
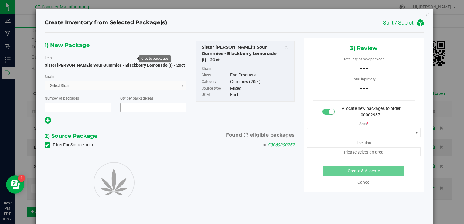
type input "1"
type input "280"
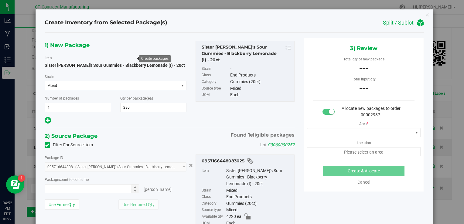
type input "0 ea"
click at [115, 192] on span "0 ea 0" at bounding box center [92, 188] width 95 height 9
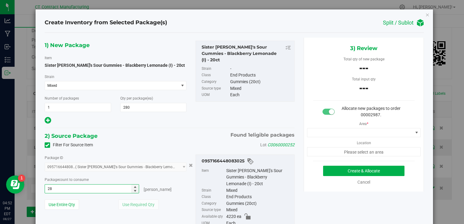
type input "280"
type input "280 ea"
click at [159, 125] on div "1) New Package Item Sister [PERSON_NAME]'s Sour Gummies - Blackberry Lemonade (…" at bounding box center [169, 143] width 259 height 211
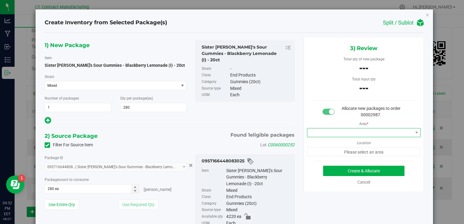
click at [332, 135] on span at bounding box center [360, 132] width 106 height 8
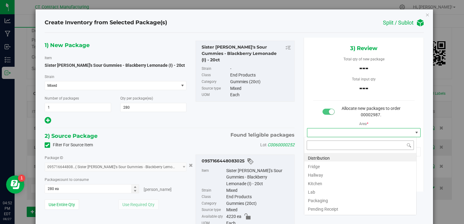
scroll to position [9, 113]
click at [326, 158] on li "Distribution" at bounding box center [360, 157] width 112 height 8
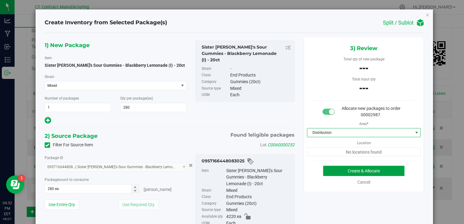
click at [336, 173] on button "Create & Allocate" at bounding box center [363, 171] width 81 height 10
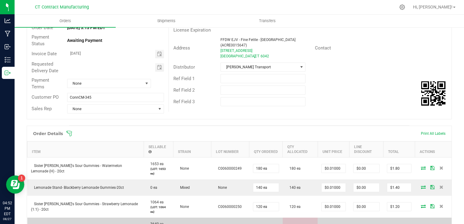
scroll to position [11, 0]
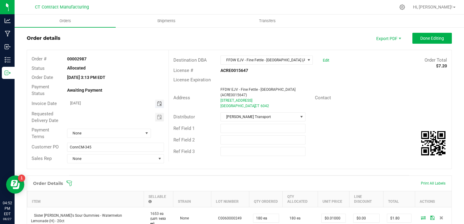
click at [160, 103] on span "Toggle calendar" at bounding box center [159, 103] width 5 height 5
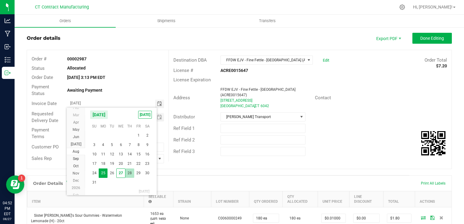
click at [128, 169] on span "28" at bounding box center [129, 172] width 9 height 9
type input "[DATE]"
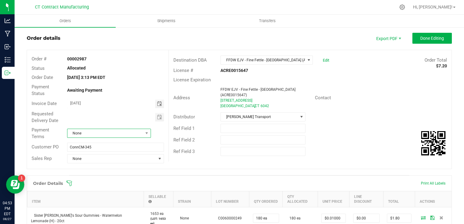
click at [115, 131] on span "None" at bounding box center [105, 133] width 76 height 8
type input "DUE"
click at [113, 157] on li "Due on Receipt" at bounding box center [108, 159] width 82 height 10
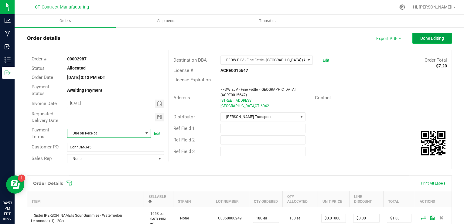
click at [420, 39] on span "Done Editing" at bounding box center [432, 38] width 24 height 5
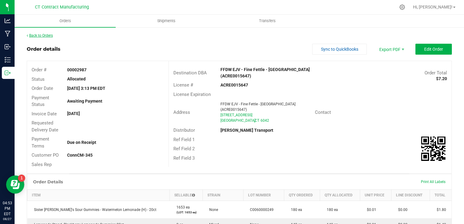
click at [49, 36] on link "Back to Orders" at bounding box center [40, 35] width 26 height 4
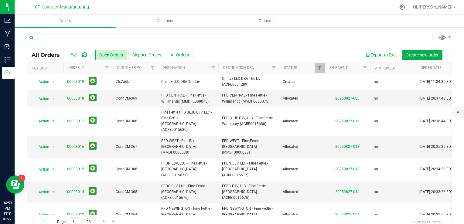
click at [81, 34] on input "text" at bounding box center [133, 37] width 212 height 9
type input "2994"
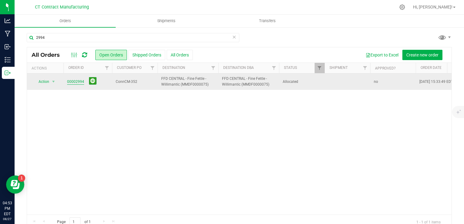
click at [78, 83] on link "00002994" at bounding box center [75, 82] width 17 height 6
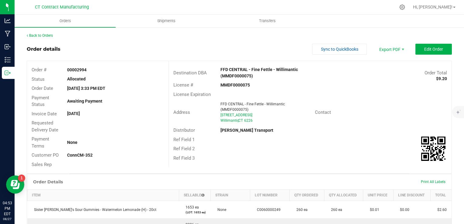
scroll to position [1, 0]
click at [423, 53] on button "Edit Order" at bounding box center [433, 48] width 36 height 11
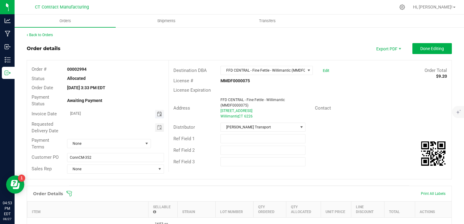
click at [157, 113] on span "Toggle calendar" at bounding box center [159, 114] width 5 height 5
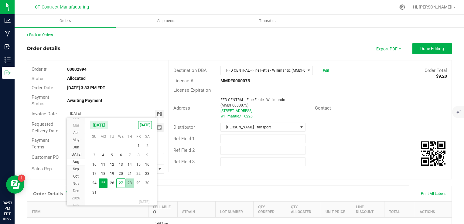
click at [127, 182] on span "28" at bounding box center [129, 182] width 9 height 9
type input "[DATE]"
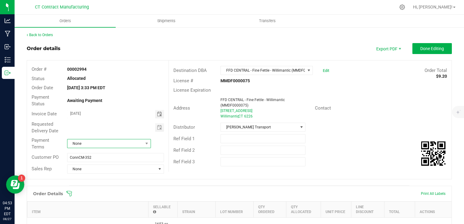
click at [102, 143] on span "None" at bounding box center [105, 143] width 76 height 8
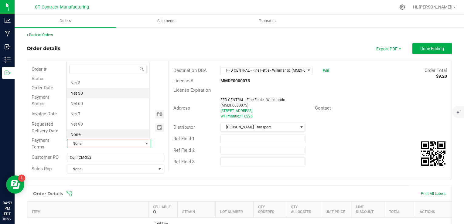
scroll to position [21, 0]
click at [125, 95] on li "Consignment" at bounding box center [108, 92] width 82 height 10
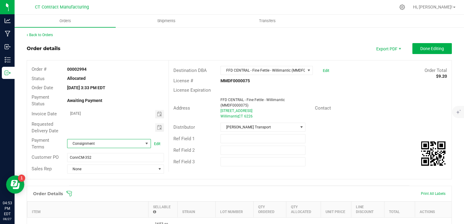
click at [104, 142] on span "Consignment" at bounding box center [105, 143] width 76 height 8
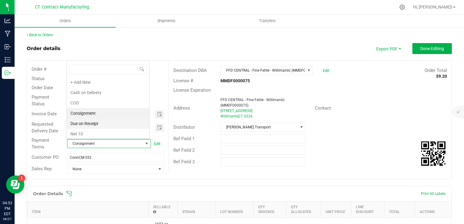
scroll to position [9, 82]
click at [99, 123] on li "Due on Receipt" at bounding box center [108, 123] width 82 height 10
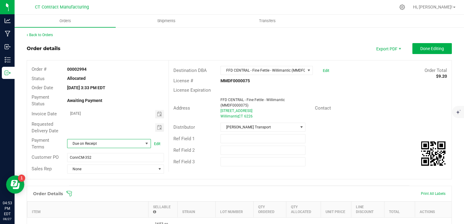
click at [194, 58] on outbound-order-header "Order details Export PDF Done Editing Order # 00002994 Status Allocated Order D…" at bounding box center [239, 114] width 425 height 142
click at [429, 50] on span "Done Editing" at bounding box center [432, 48] width 24 height 5
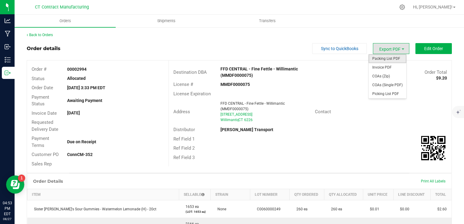
click at [387, 58] on span "Packing List PDF" at bounding box center [387, 58] width 38 height 9
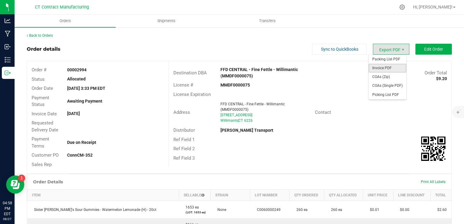
click at [391, 66] on span "Invoice PDF" at bounding box center [387, 68] width 38 height 9
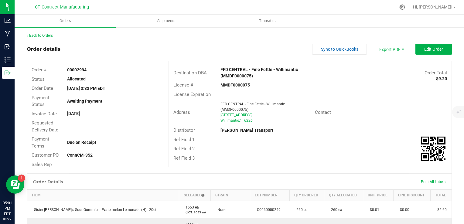
click at [48, 37] on link "Back to Orders" at bounding box center [40, 35] width 26 height 4
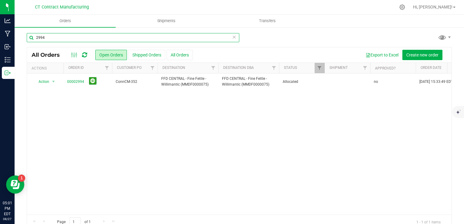
click at [92, 35] on input "2994" at bounding box center [133, 37] width 212 height 9
type input "2987"
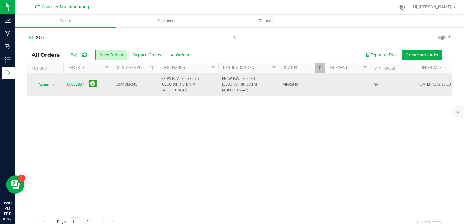
click at [78, 82] on link "00002987" at bounding box center [75, 85] width 17 height 6
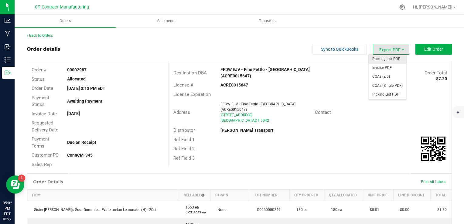
click at [390, 59] on span "Packing List PDF" at bounding box center [387, 59] width 38 height 9
click at [383, 48] on span "Export PDF" at bounding box center [391, 49] width 36 height 11
click at [386, 67] on span "Invoice PDF" at bounding box center [387, 67] width 38 height 9
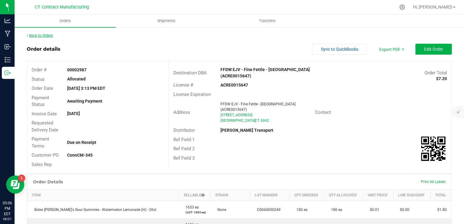
click at [48, 35] on link "Back to Orders" at bounding box center [40, 35] width 26 height 4
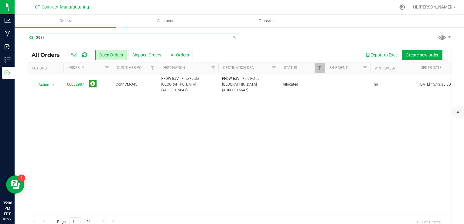
click at [70, 38] on input "2987" at bounding box center [133, 37] width 212 height 9
type input "2990"
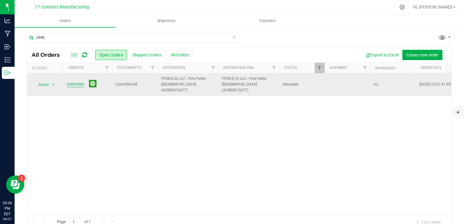
click at [75, 82] on link "00002990" at bounding box center [75, 85] width 17 height 6
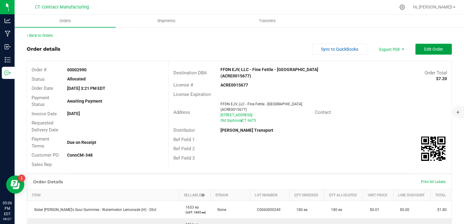
click at [423, 53] on button "Edit Order" at bounding box center [433, 49] width 36 height 11
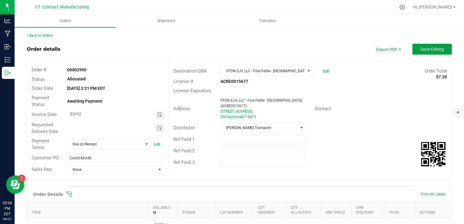
click at [415, 52] on button "Done Editing" at bounding box center [431, 49] width 39 height 11
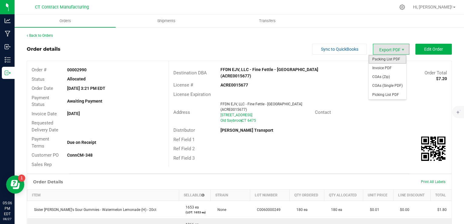
click at [390, 56] on span "Packing List PDF" at bounding box center [387, 59] width 38 height 9
click at [387, 67] on span "Invoice PDF" at bounding box center [387, 68] width 38 height 9
